Goal: Transaction & Acquisition: Download file/media

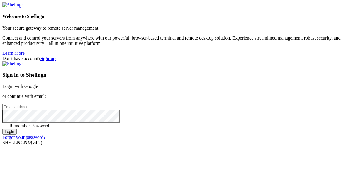
click at [38, 84] on link "Login with Google" at bounding box center [20, 86] width 36 height 5
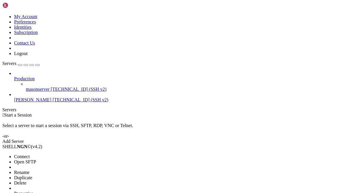
click at [30, 154] on span "Connect" at bounding box center [22, 156] width 16 height 5
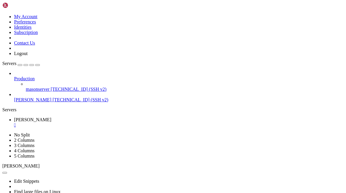
click at [53, 97] on span "[TECHNICAL_ID] (SSH v2)" at bounding box center [81, 99] width 56 height 5
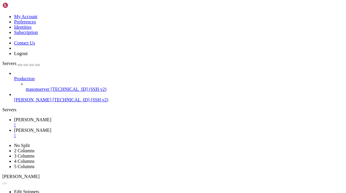
type input "/var/lib/pufferpanel/servers"
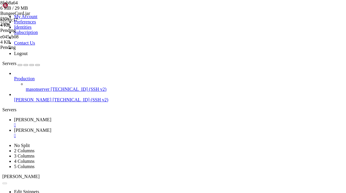
click at [326, 133] on div "8feb8a64 6 MB / 29 MB [GEOGRAPHIC_DATA]jar 21% 21 % b2e3fc17 4 KB Pending e045c…" at bounding box center [173, 96] width 346 height 193
click at [330, 122] on div "8feb8a64 6 MB / 29 MB [GEOGRAPHIC_DATA]jar 21% 21 % b2e3fc17 4 KB Pending e045c…" at bounding box center [173, 96] width 346 height 193
click at [327, 122] on div "8feb8a64 8 MB / 29 MB [GEOGRAPHIC_DATA]jar 28% 28 % b2e3fc17 4 KB Pending e045c…" at bounding box center [173, 96] width 346 height 193
click at [311, 152] on div "8feb8a64 10 MB / 29 MB [GEOGRAPHIC_DATA]jar 35% 35 % b2e3fc17 4 KB Pending e045…" at bounding box center [173, 96] width 346 height 193
click at [324, 152] on div "8feb8a64 20 MB / 29 MB [GEOGRAPHIC_DATA]jar 70% 70 % b2e3fc17 4 KB Pending e045…" at bounding box center [173, 96] width 346 height 193
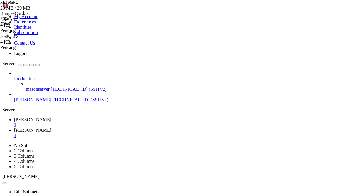
click at [321, 152] on div "8feb8a64 20 MB / 29 MB [GEOGRAPHIC_DATA]jar 70% 70 % b2e3fc17 4 KB Pending e045…" at bounding box center [173, 96] width 346 height 193
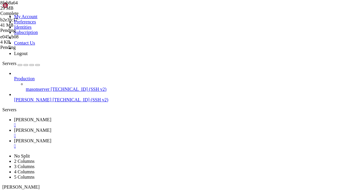
type input "/var/lib/pufferpanel/servers"
click at [324, 93] on div "b2e3fc17 0 Bytes / 41 MB commands.yml 0% 0 %" at bounding box center [173, 96] width 346 height 193
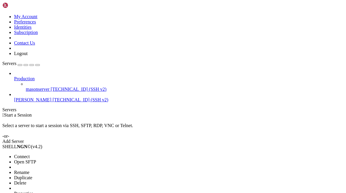
click at [30, 154] on span "Connect" at bounding box center [22, 156] width 16 height 5
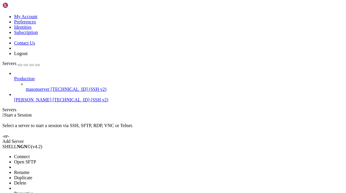
click at [67, 154] on li "Connect" at bounding box center [40, 156] width 53 height 5
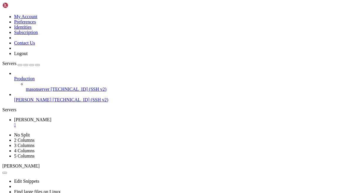
click at [114, 117] on ul "velora " at bounding box center [172, 122] width 341 height 11
click at [101, 123] on div "" at bounding box center [179, 125] width 330 height 5
